Goal: Task Accomplishment & Management: Use online tool/utility

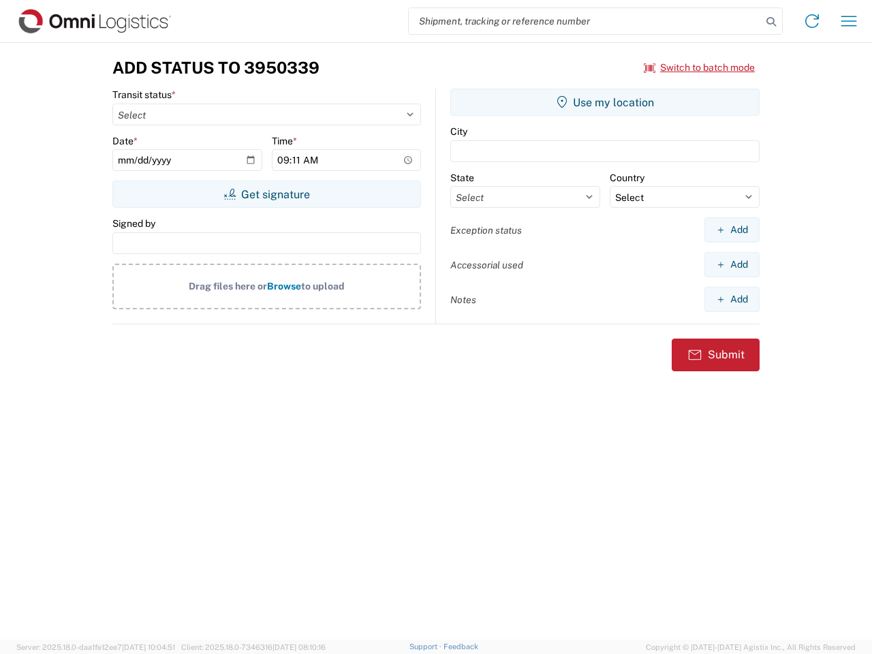
click at [585, 21] on input "search" at bounding box center [585, 21] width 353 height 26
click at [771, 22] on icon at bounding box center [770, 21] width 19 height 19
click at [812, 21] on icon at bounding box center [812, 21] width 22 height 22
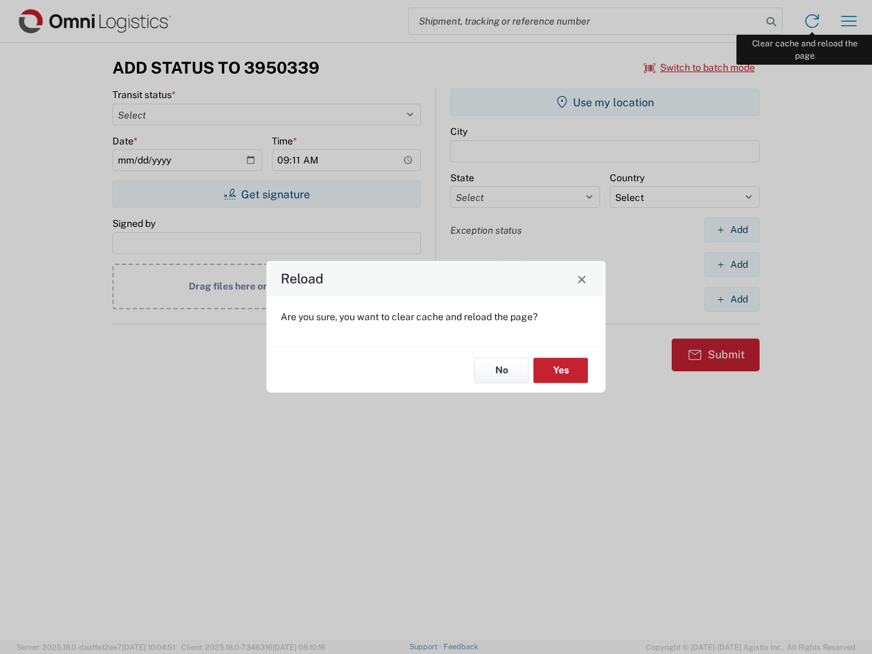
click at [849, 21] on div "Reload Are you sure, you want to clear cache and reload the page? No Yes" at bounding box center [436, 327] width 872 height 654
click at [699, 67] on div "Reload Are you sure, you want to clear cache and reload the page? No Yes" at bounding box center [436, 327] width 872 height 654
click at [266, 194] on div "Reload Are you sure, you want to clear cache and reload the page? No Yes" at bounding box center [436, 327] width 872 height 654
click at [605, 102] on div "Reload Are you sure, you want to clear cache and reload the page? No Yes" at bounding box center [436, 327] width 872 height 654
click at [731, 230] on div "Reload Are you sure, you want to clear cache and reload the page? No Yes" at bounding box center [436, 327] width 872 height 654
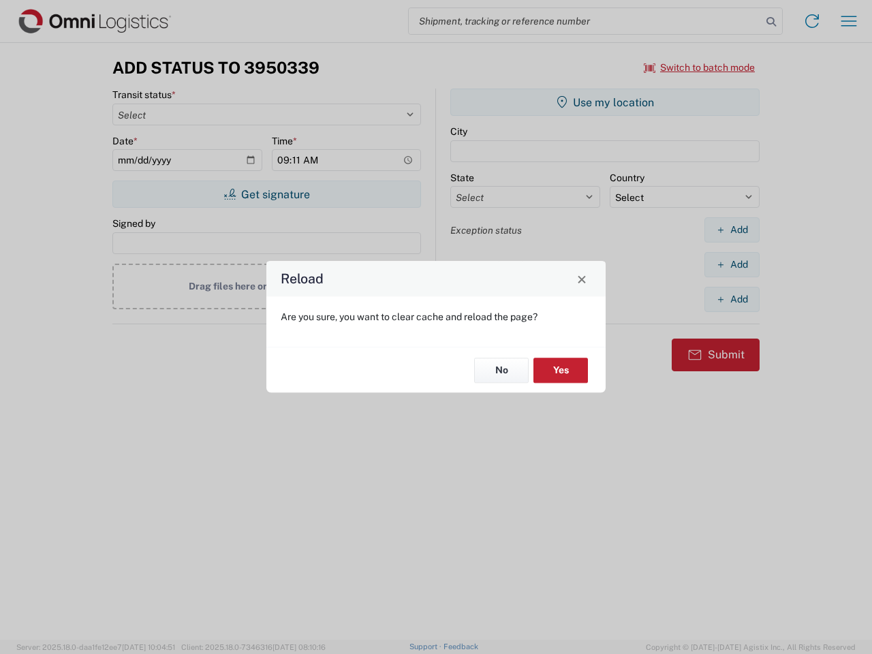
click at [731, 264] on div "Reload Are you sure, you want to clear cache and reload the page? No Yes" at bounding box center [436, 327] width 872 height 654
click at [731, 299] on div "Reload Are you sure, you want to clear cache and reload the page? No Yes" at bounding box center [436, 327] width 872 height 654
